Goal: Find specific page/section: Find specific page/section

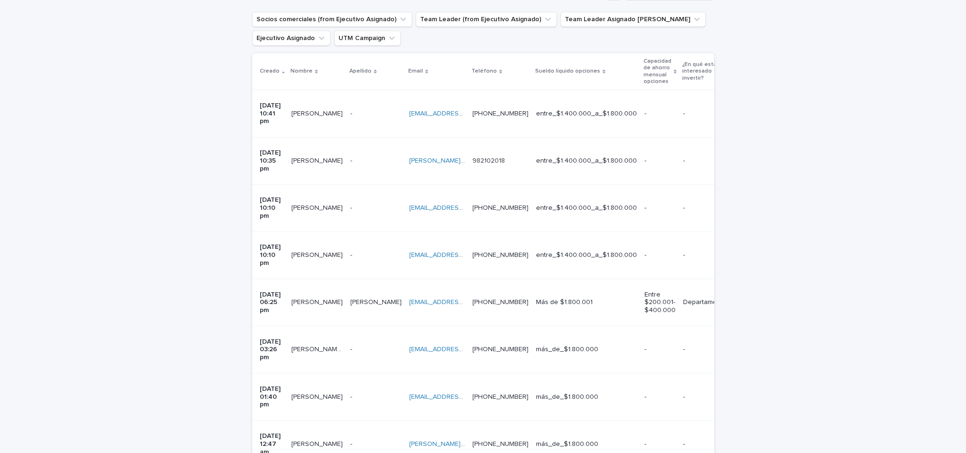
scroll to position [186, 0]
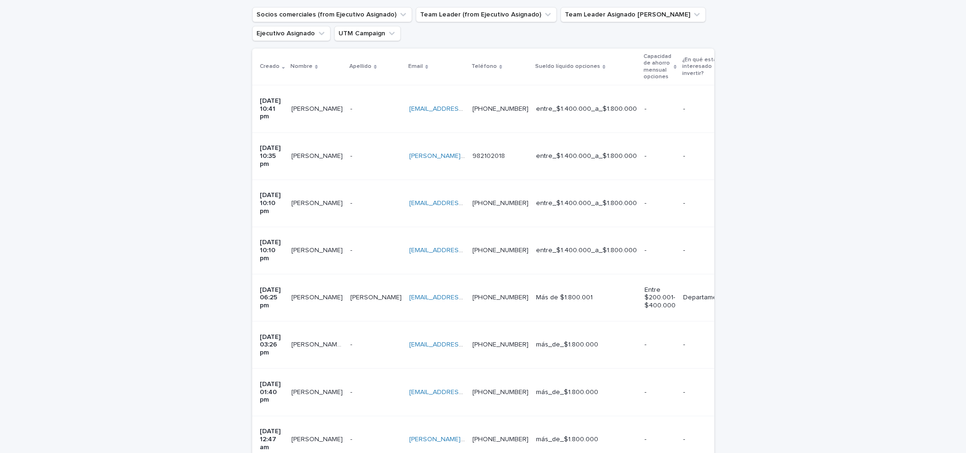
click at [284, 428] on p "08/08/2025 12:47 am" at bounding box center [272, 440] width 24 height 24
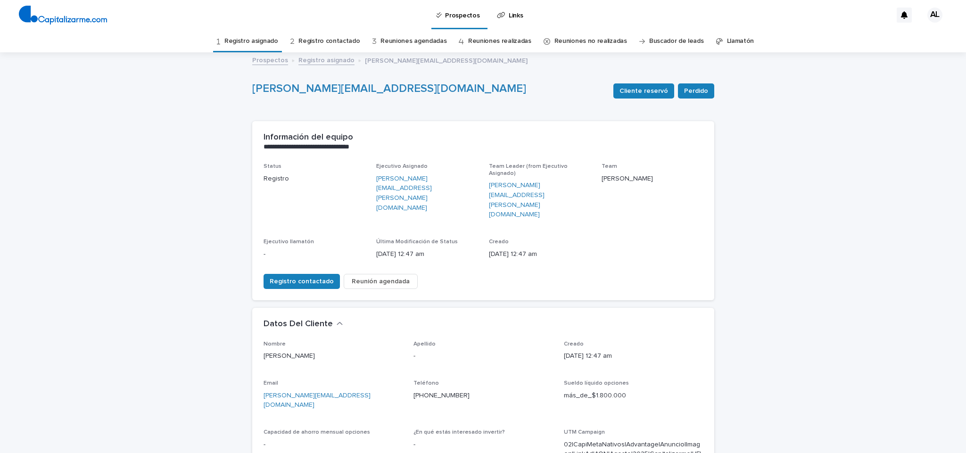
click at [264, 41] on link "Registro asignado" at bounding box center [251, 41] width 54 height 22
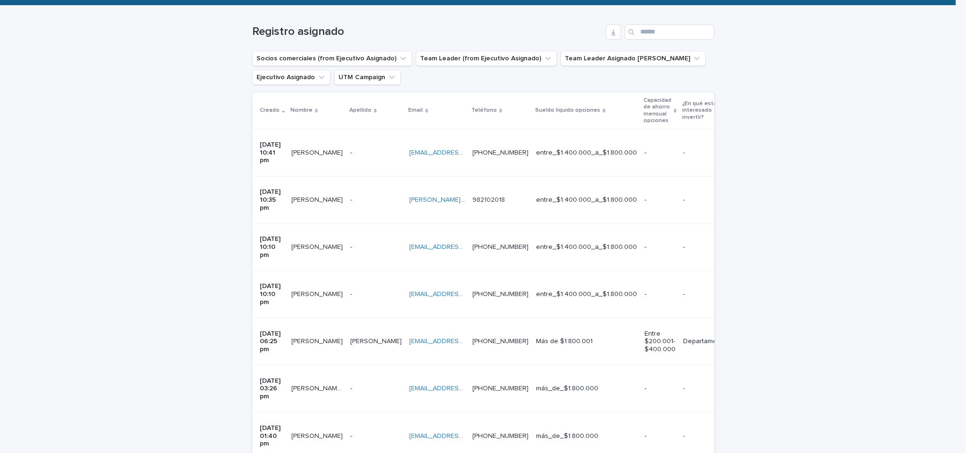
scroll to position [129, 0]
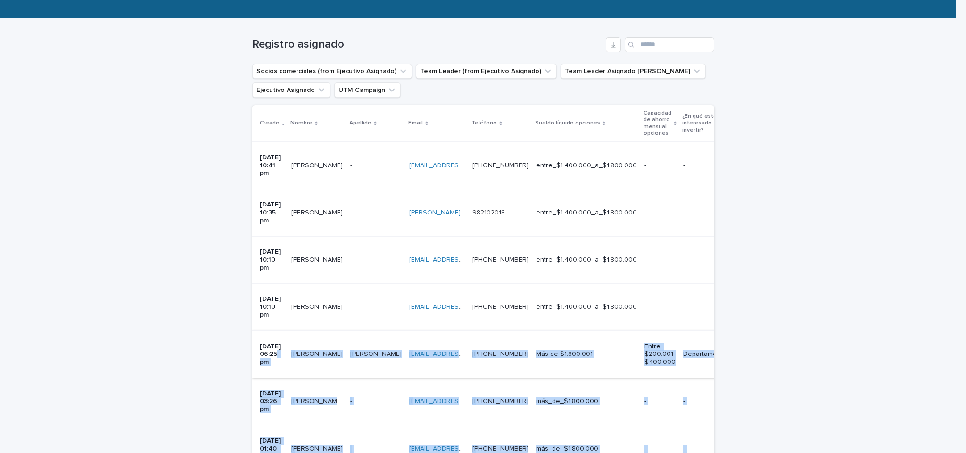
drag, startPoint x: 249, startPoint y: 397, endPoint x: 258, endPoint y: 289, distance: 108.8
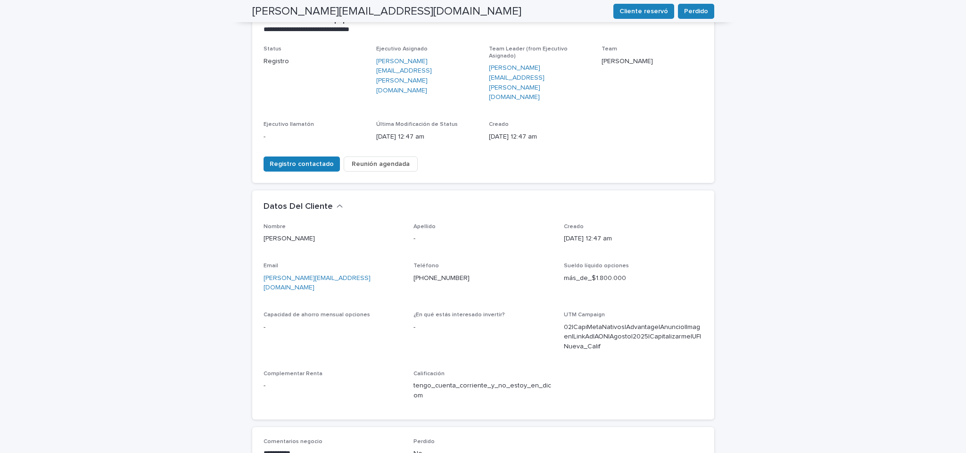
scroll to position [30, 0]
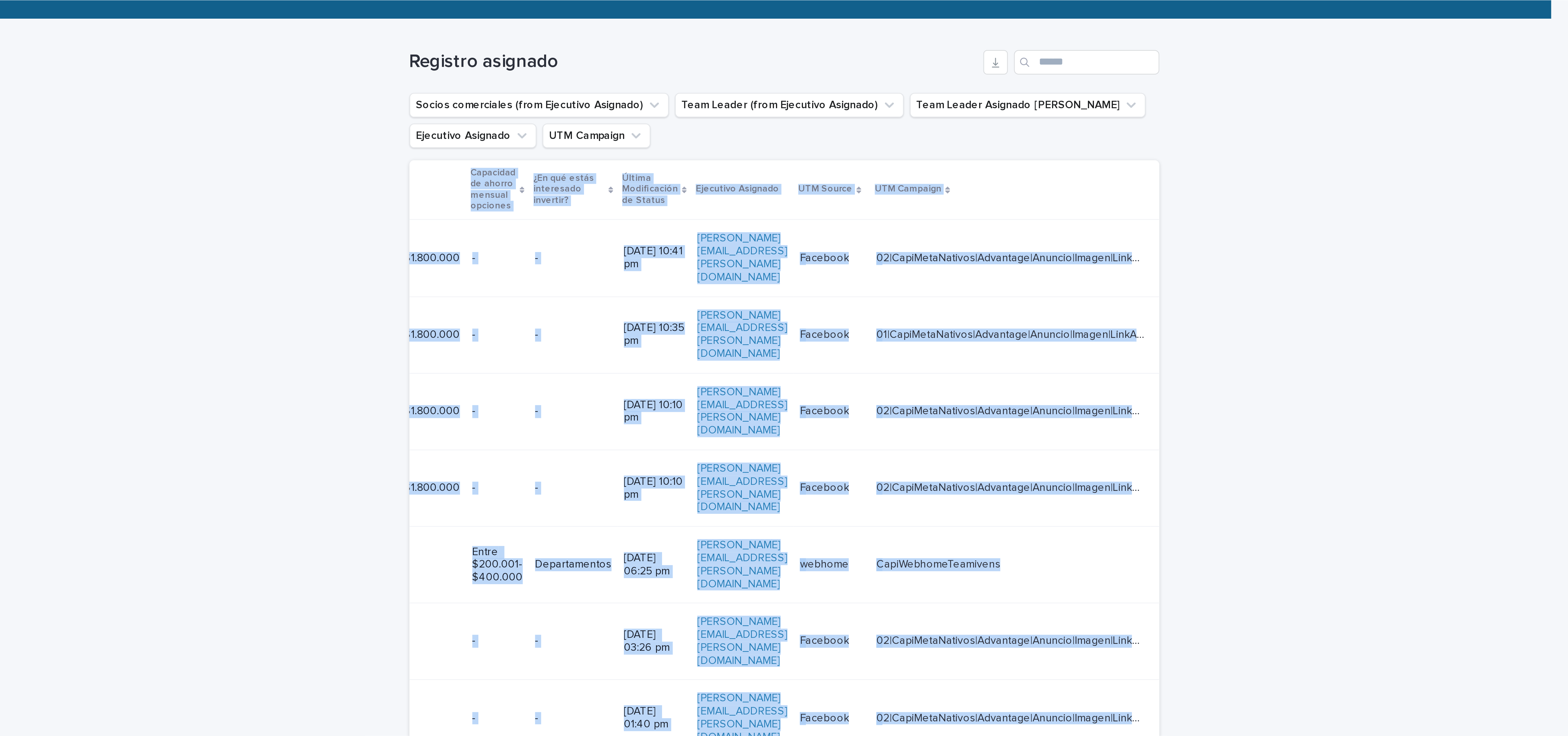
scroll to position [0, 341]
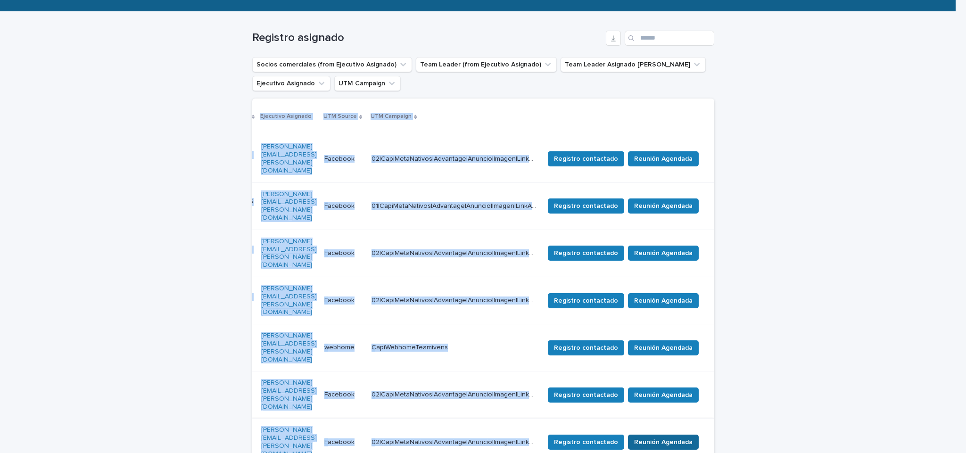
drag, startPoint x: 227, startPoint y: 388, endPoint x: 646, endPoint y: 342, distance: 422.1
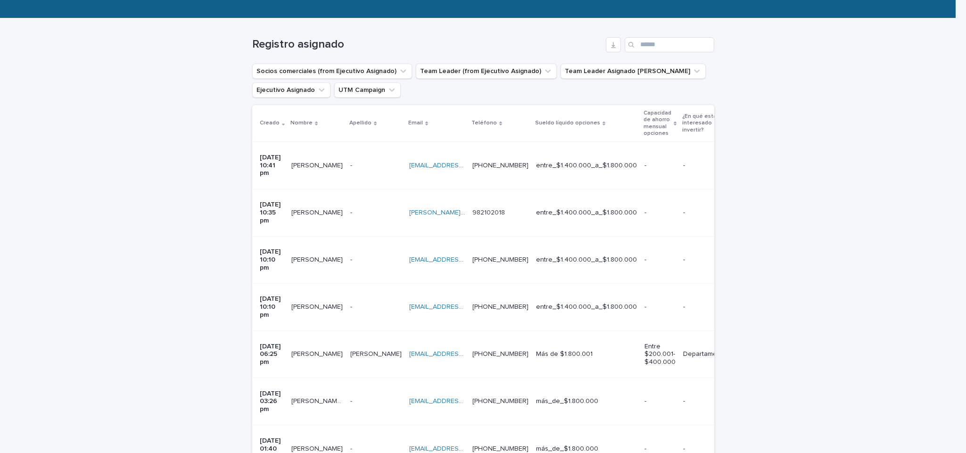
scroll to position [132, 0]
